Goal: Task Accomplishment & Management: Use online tool/utility

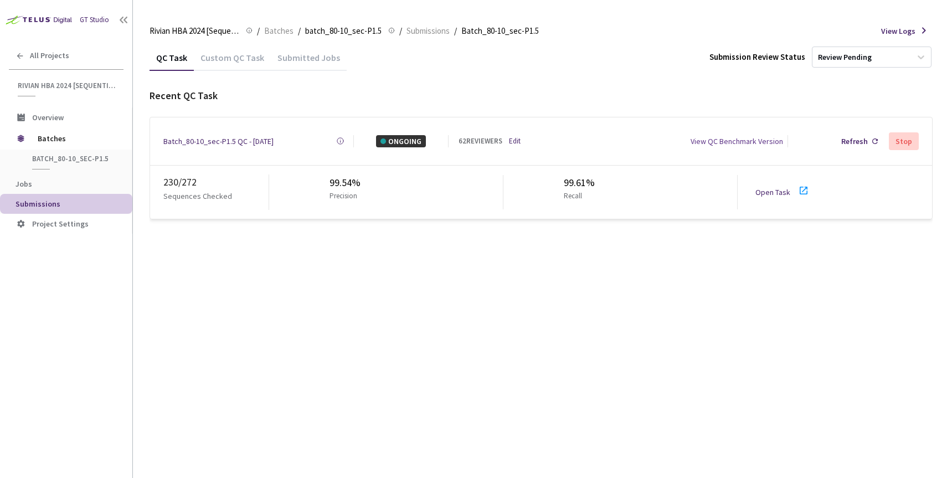
click at [237, 137] on div "Batch_80-10_sec-P1.5 QC - [DATE]" at bounding box center [218, 141] width 110 height 12
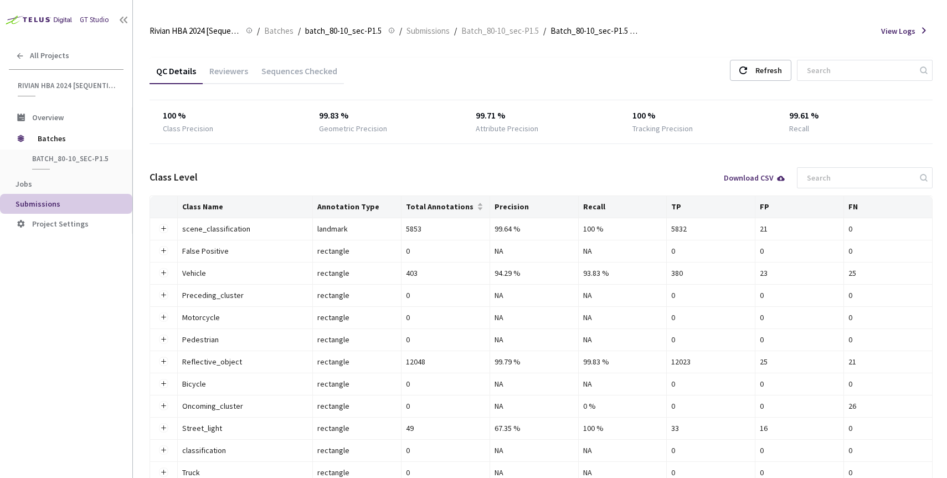
click at [223, 68] on div "Reviewers" at bounding box center [229, 74] width 52 height 19
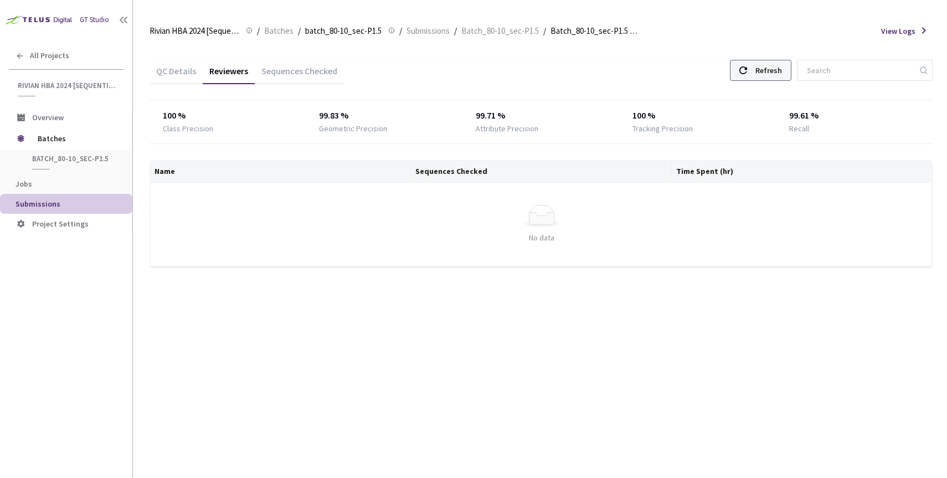
click at [747, 66] on icon at bounding box center [743, 70] width 8 height 8
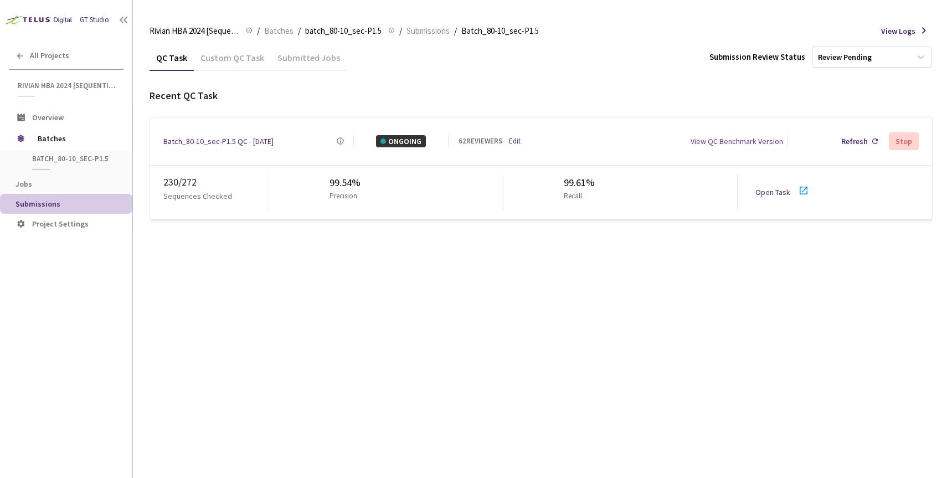
click at [782, 188] on link "Open Task" at bounding box center [772, 192] width 35 height 10
click at [233, 140] on div "Batch_80-10_sec-P1.5 QC - [DATE]" at bounding box center [218, 141] width 110 height 12
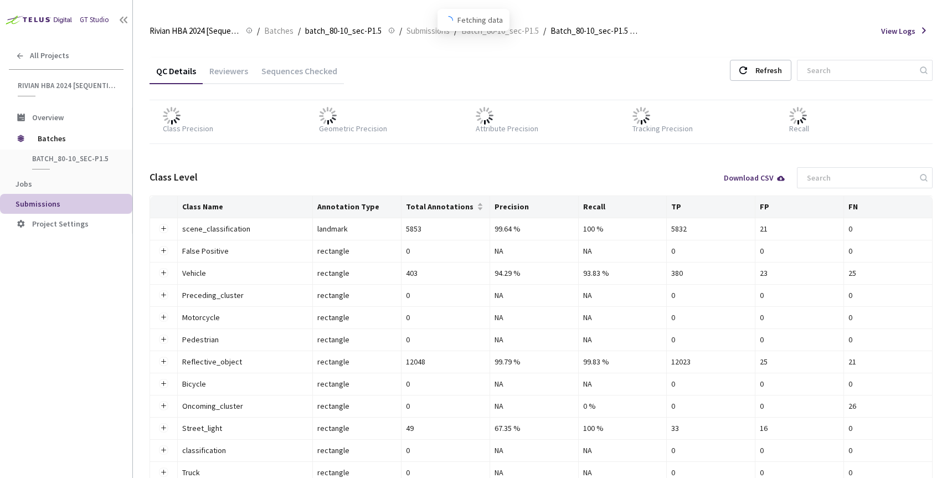
click at [234, 68] on div "Reviewers" at bounding box center [229, 74] width 52 height 19
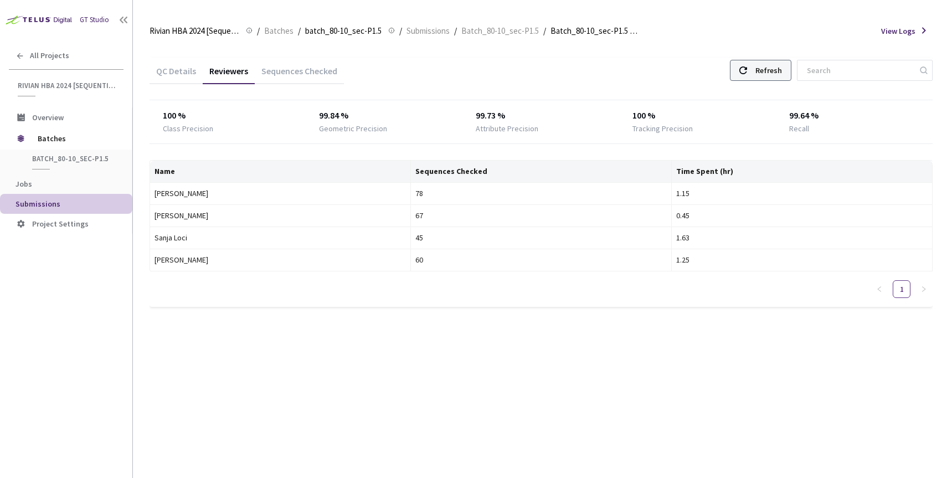
click at [747, 66] on icon at bounding box center [743, 70] width 8 height 8
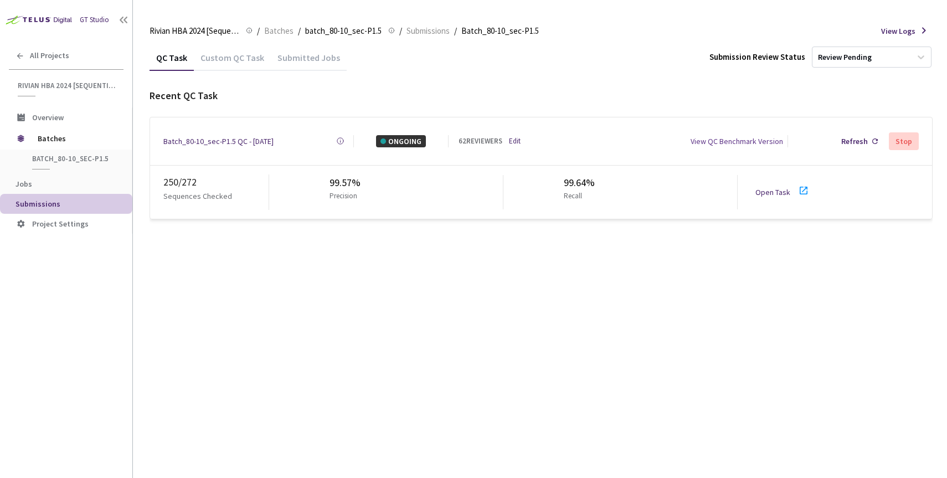
click at [403, 281] on div "QC Task Custom QC Task Submitted Jobs Submission Review Status Review Pending R…" at bounding box center [541, 261] width 783 height 434
click at [518, 138] on link "Edit" at bounding box center [515, 141] width 12 height 11
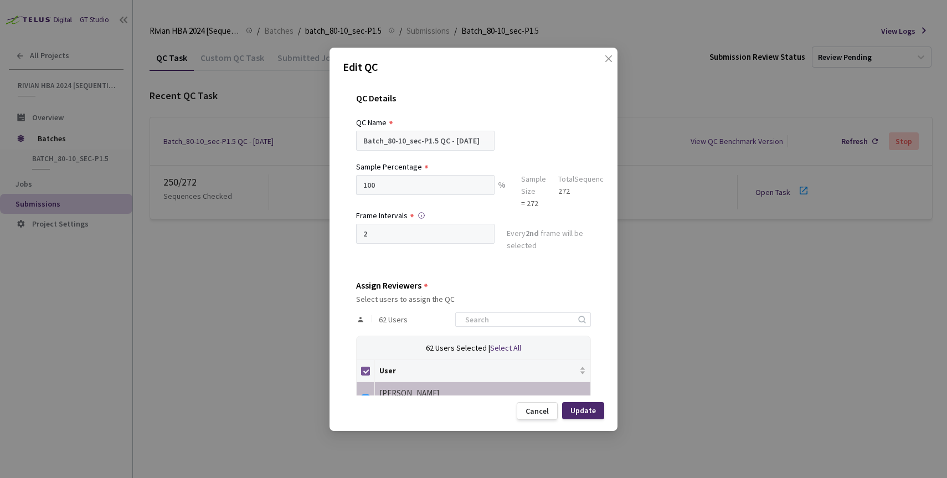
click at [363, 372] on input "Select all" at bounding box center [365, 371] width 9 height 9
checkbox input "false"
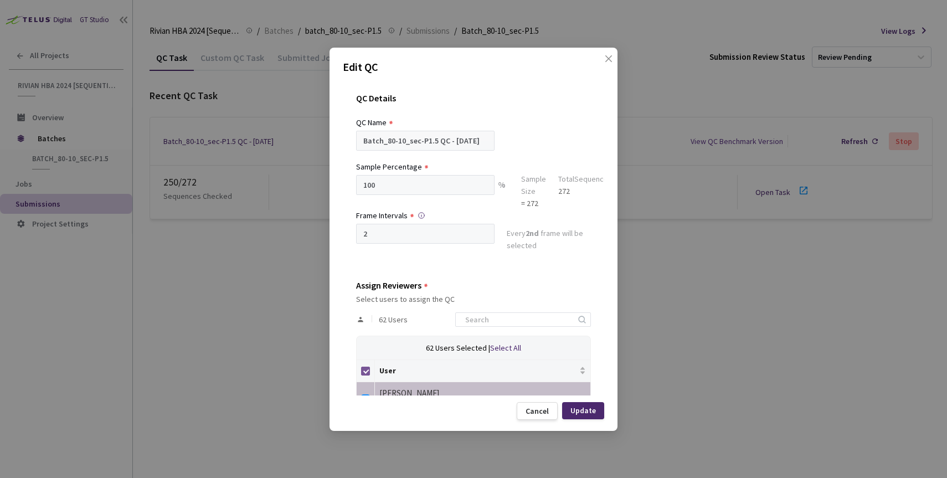
checkbox input "false"
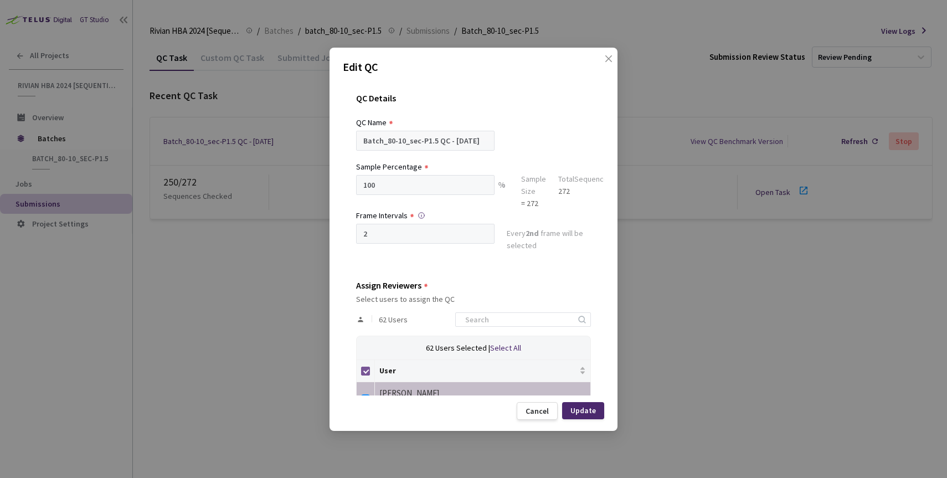
checkbox input "false"
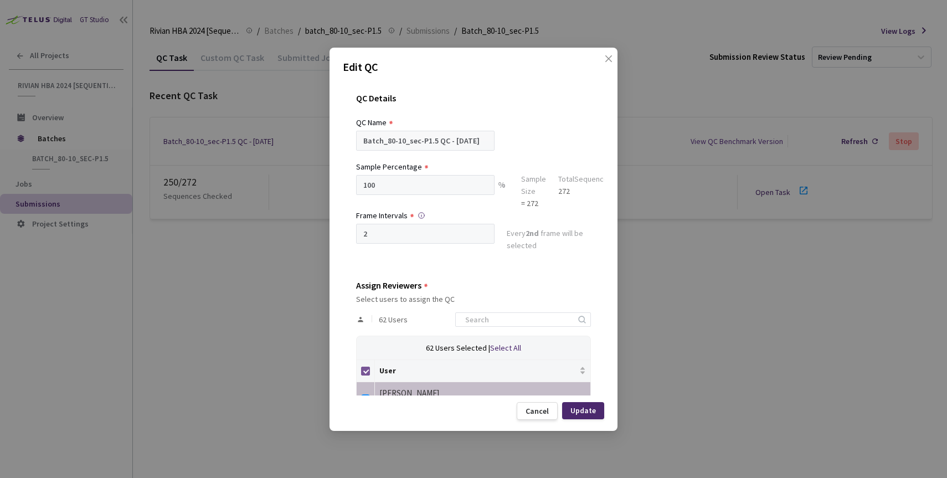
checkbox input "false"
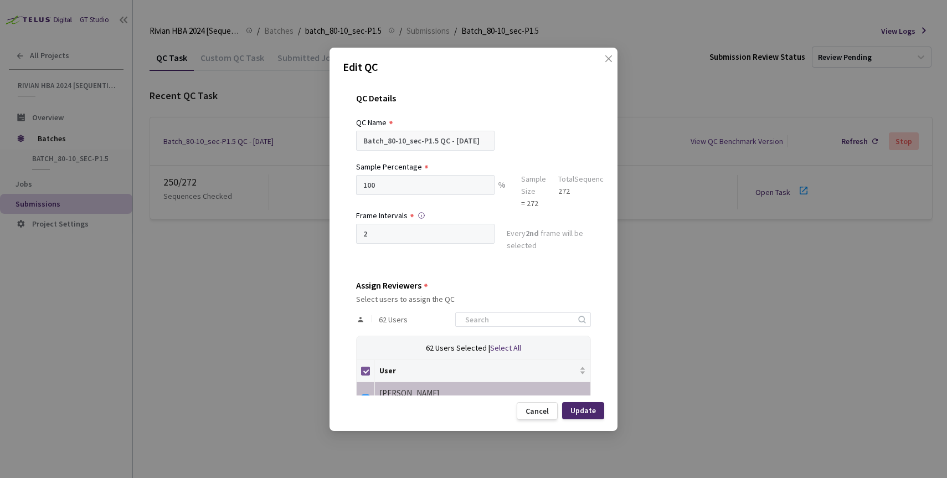
checkbox input "false"
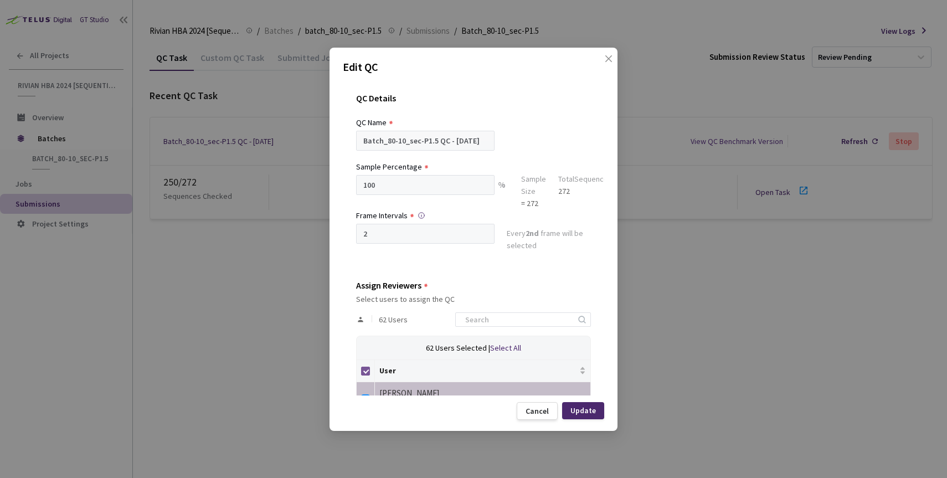
checkbox input "false"
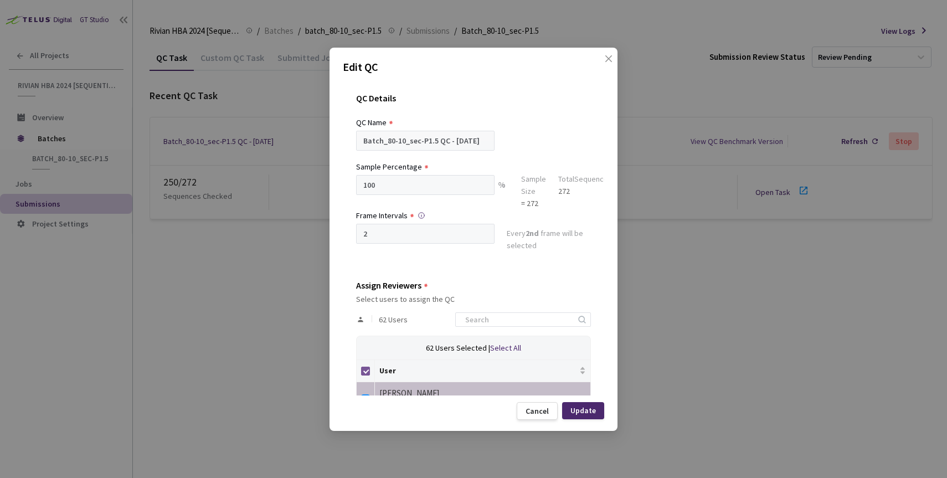
checkbox input "false"
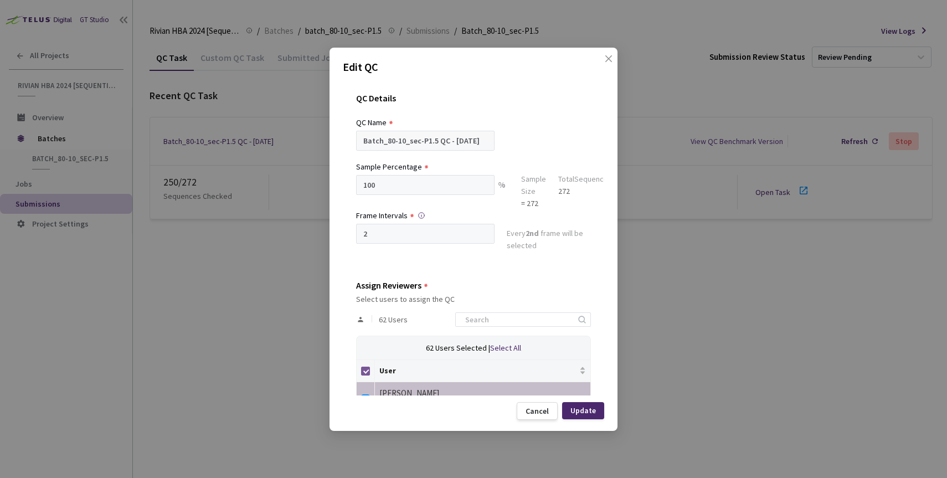
checkbox input "false"
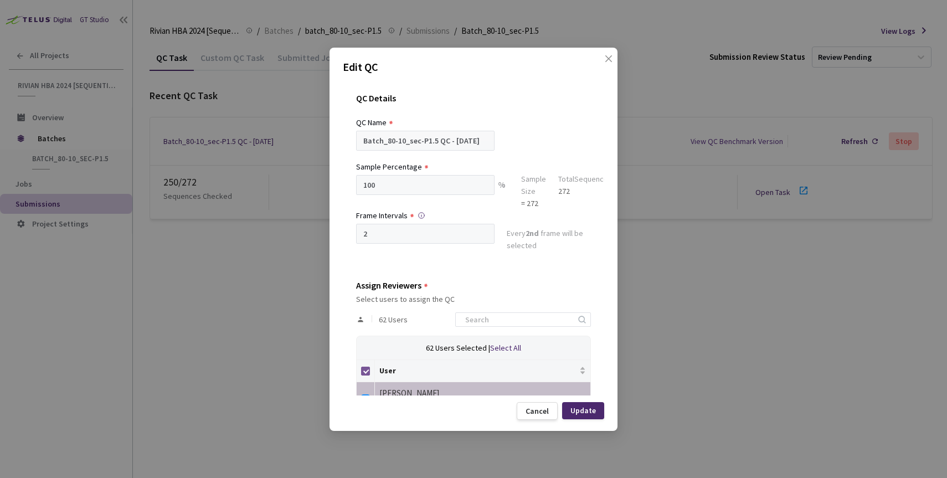
checkbox input "false"
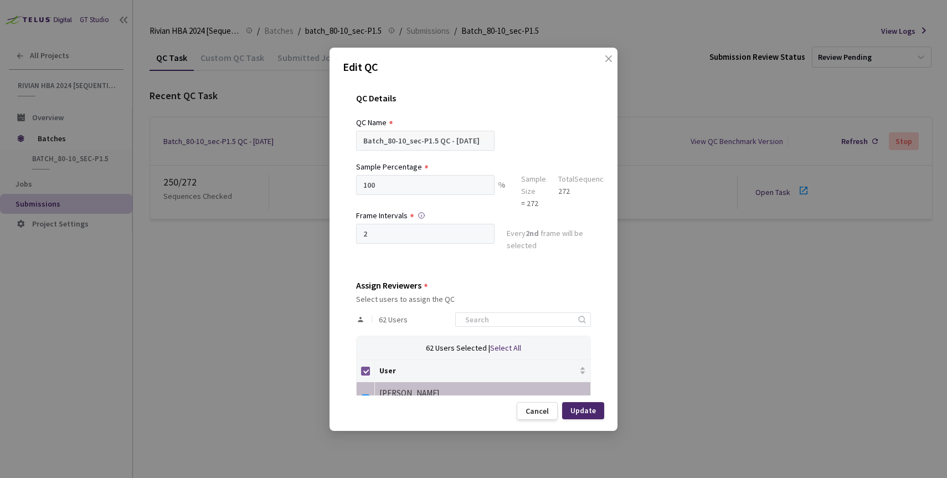
checkbox input "false"
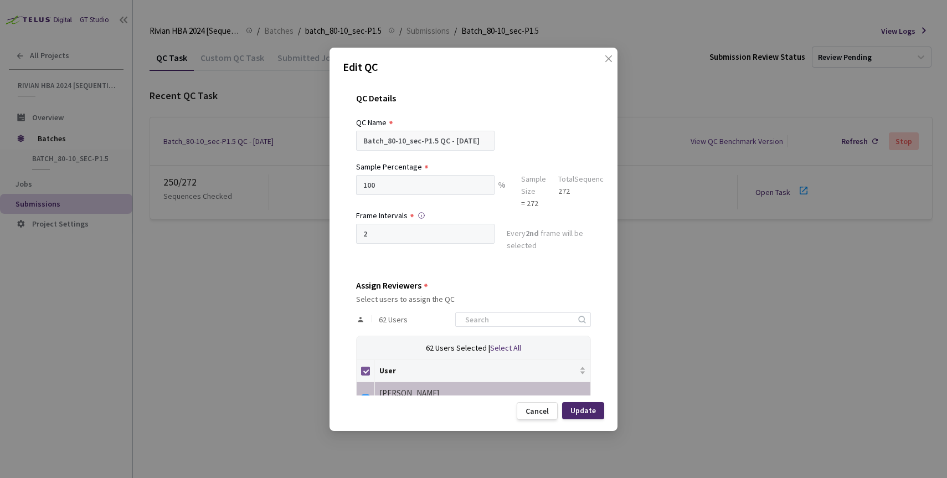
checkbox input "false"
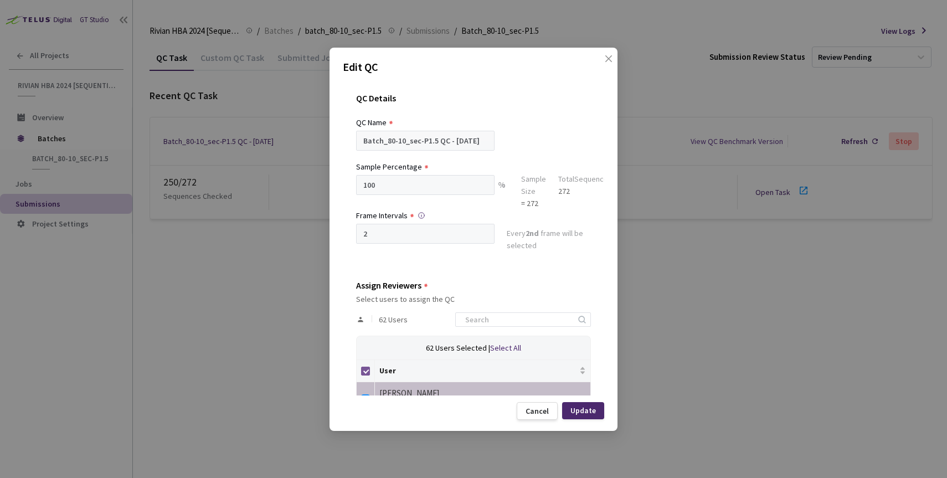
checkbox input "false"
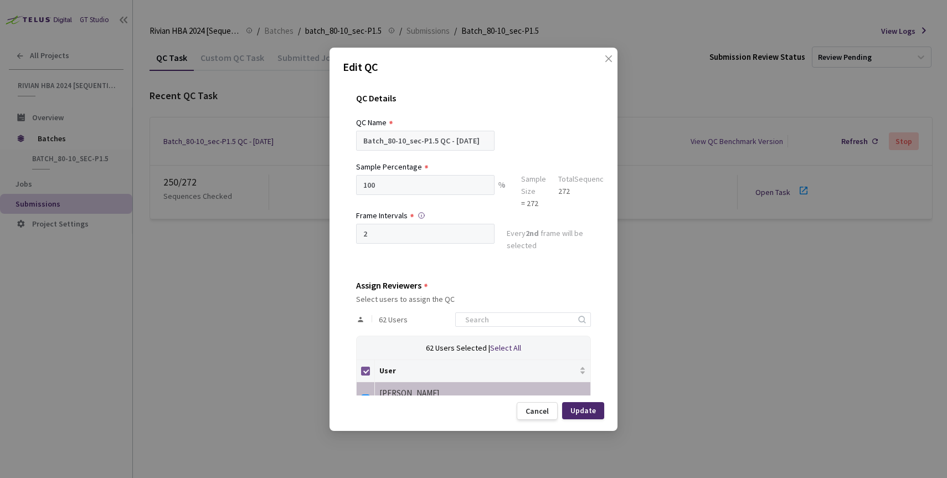
checkbox input "false"
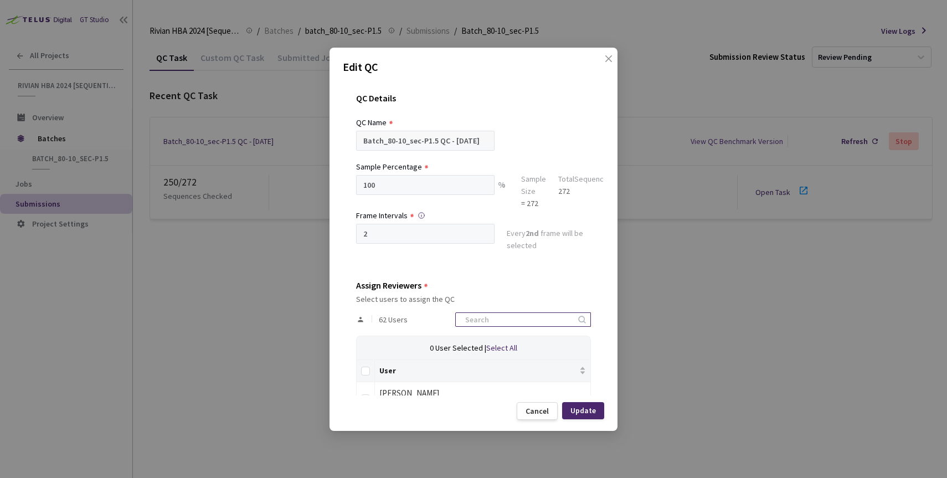
click at [490, 313] on input at bounding box center [518, 319] width 118 height 13
type input "sanja"
click at [368, 394] on input "checkbox" at bounding box center [365, 398] width 9 height 9
checkbox input "true"
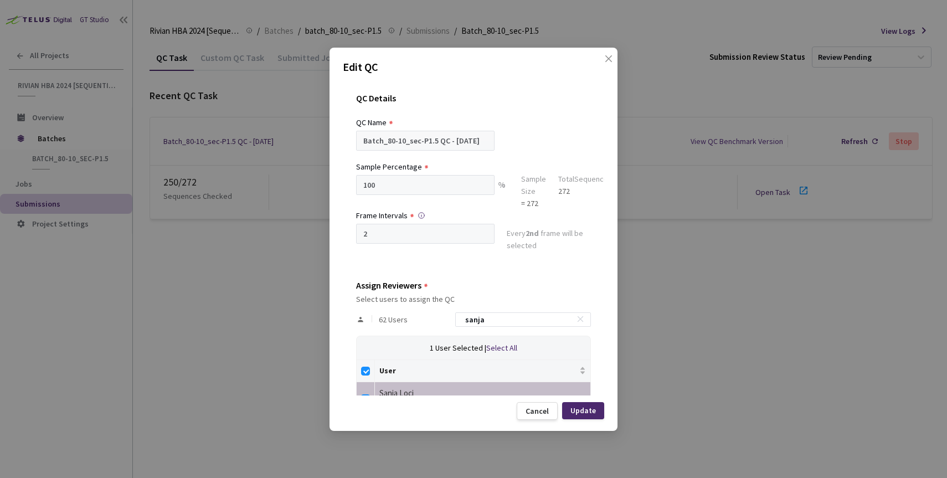
drag, startPoint x: 514, startPoint y: 320, endPoint x: 455, endPoint y: 316, distance: 60.0
click at [455, 316] on div "62 Users sanja" at bounding box center [473, 319] width 235 height 32
type input "n"
checkbox input "false"
type input "neb"
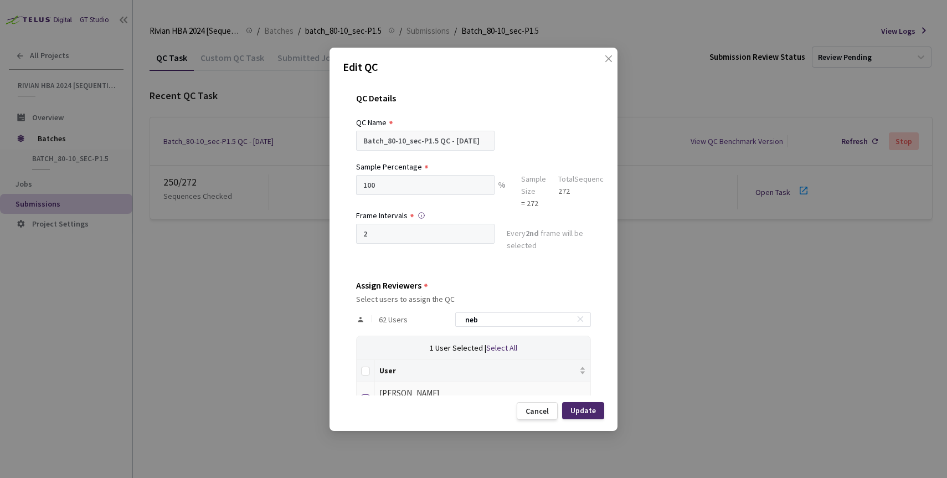
click at [365, 392] on label at bounding box center [365, 397] width 9 height 16
click at [365, 394] on input "checkbox" at bounding box center [365, 398] width 9 height 9
checkbox input "true"
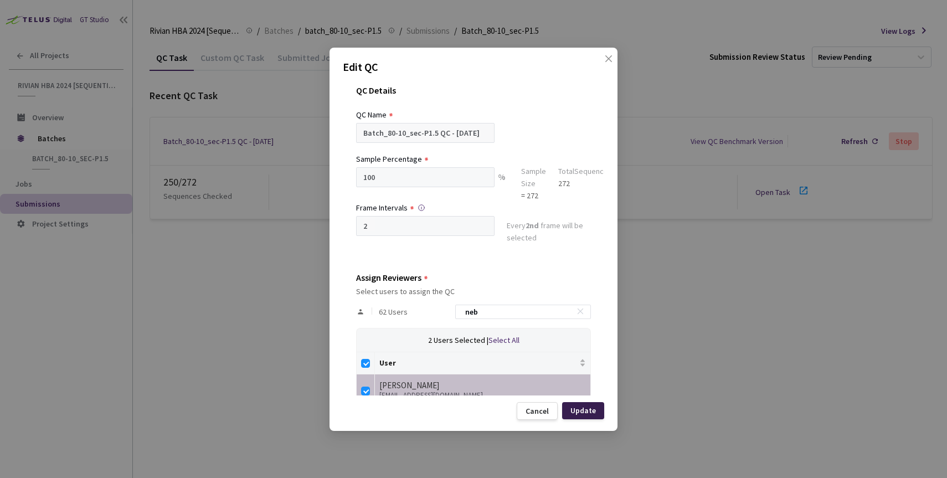
click at [598, 411] on div "Update" at bounding box center [583, 410] width 42 height 17
